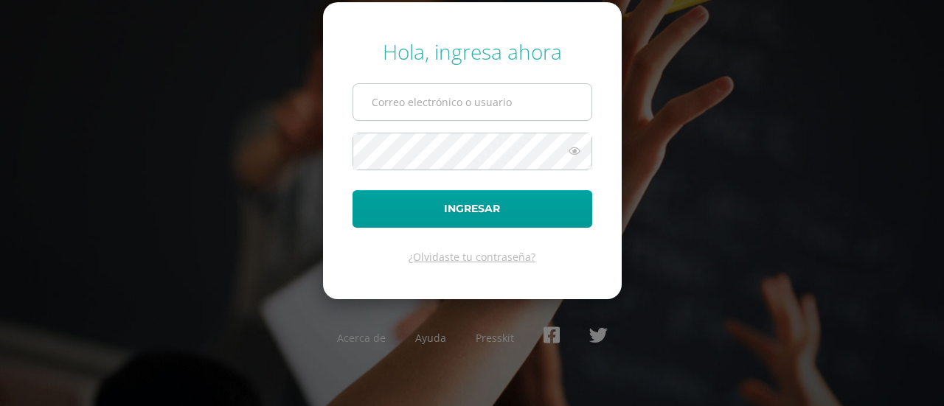
click at [478, 111] on input "text" at bounding box center [472, 102] width 238 height 36
type input "[EMAIL_ADDRESS][DOMAIN_NAME]"
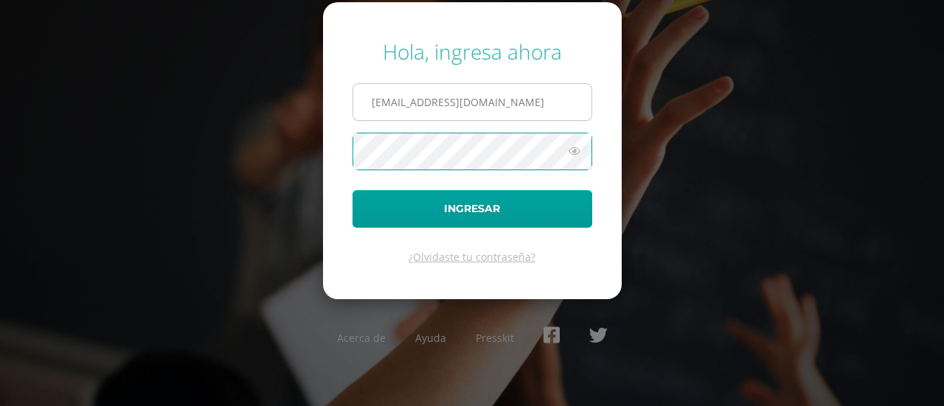
click at [353, 190] on button "Ingresar" at bounding box center [473, 209] width 240 height 38
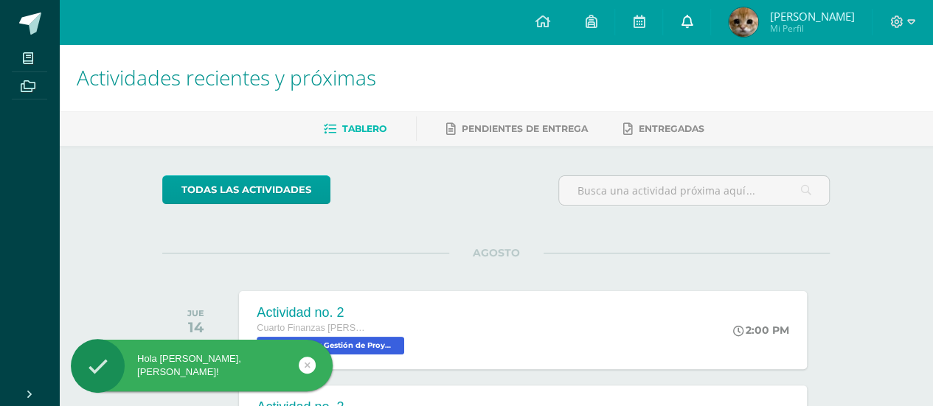
click at [710, 17] on link at bounding box center [686, 22] width 47 height 44
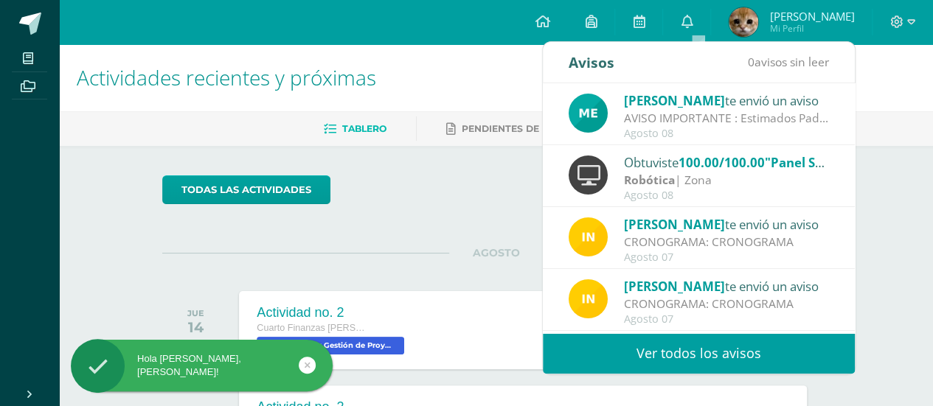
scroll to position [19, 0]
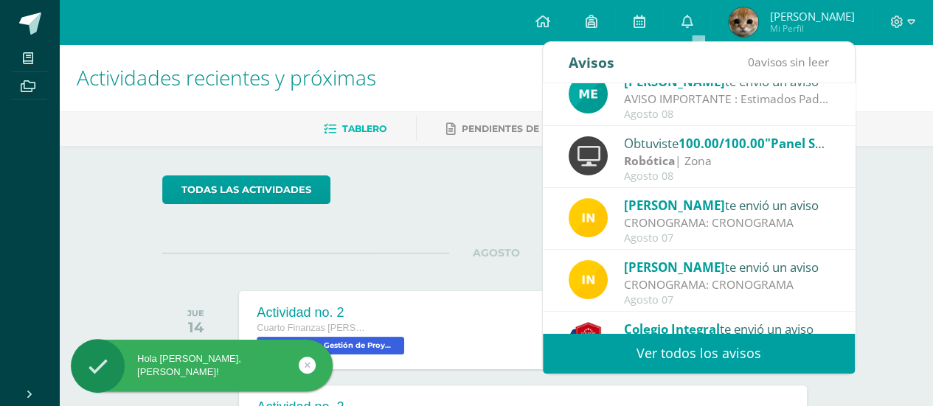
click at [663, 322] on span "Colegio Integral" at bounding box center [672, 329] width 96 height 17
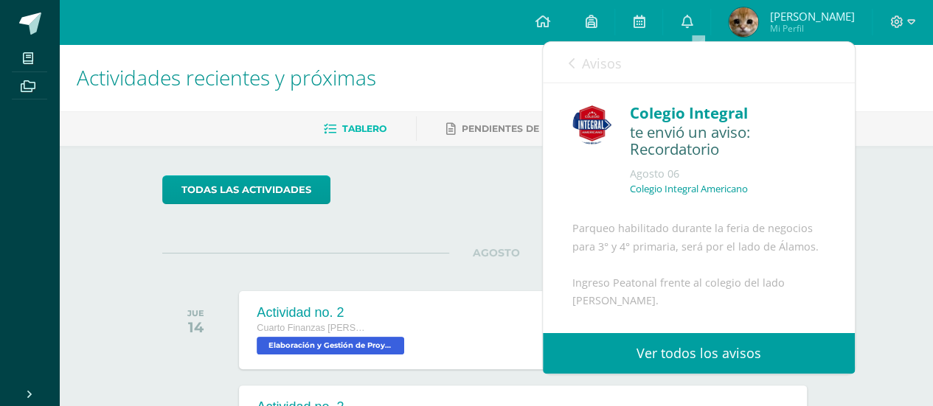
click at [578, 63] on link "Avisos" at bounding box center [595, 63] width 53 height 42
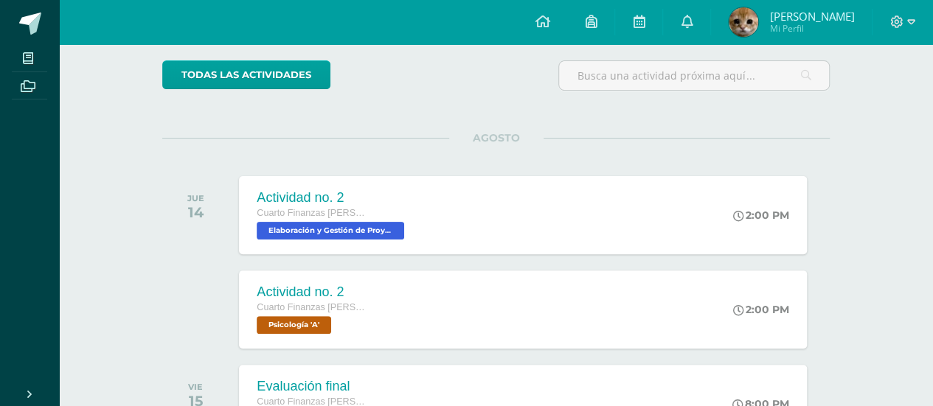
scroll to position [0, 0]
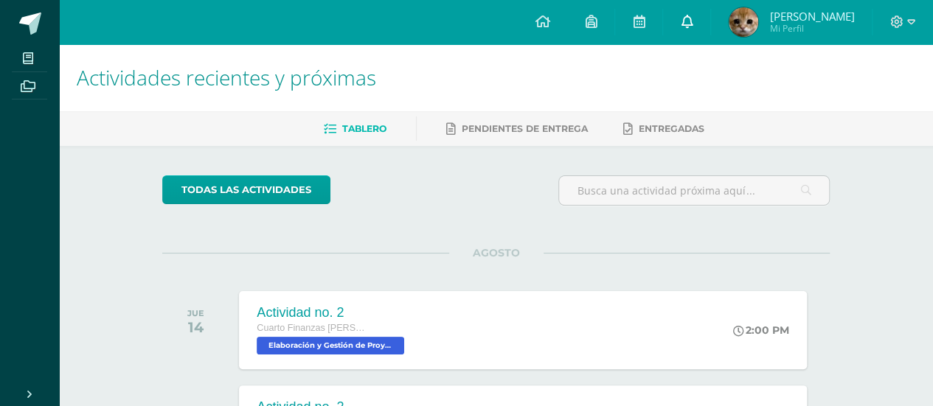
click at [710, 23] on link at bounding box center [686, 22] width 47 height 44
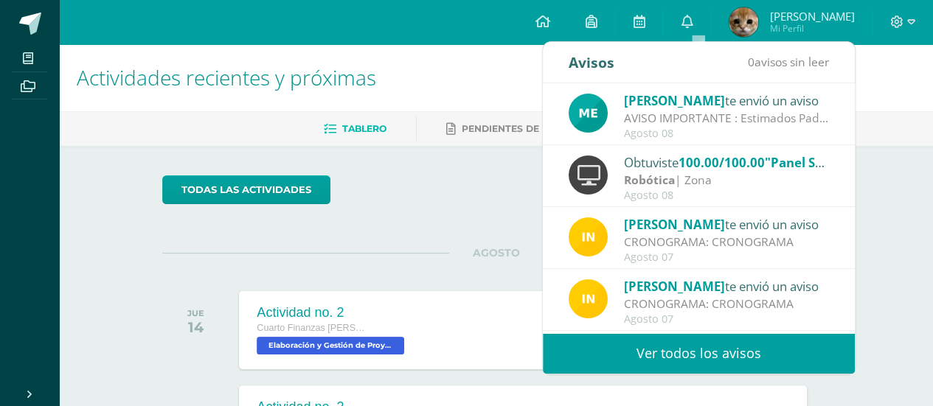
click at [646, 358] on link "Ver todos los avisos" at bounding box center [699, 353] width 312 height 41
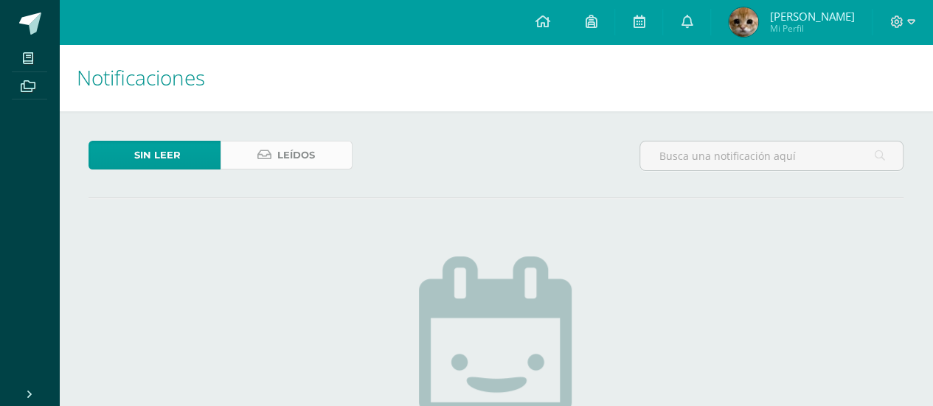
click at [292, 142] on span "Leídos" at bounding box center [296, 155] width 38 height 27
